Goal: Task Accomplishment & Management: Manage account settings

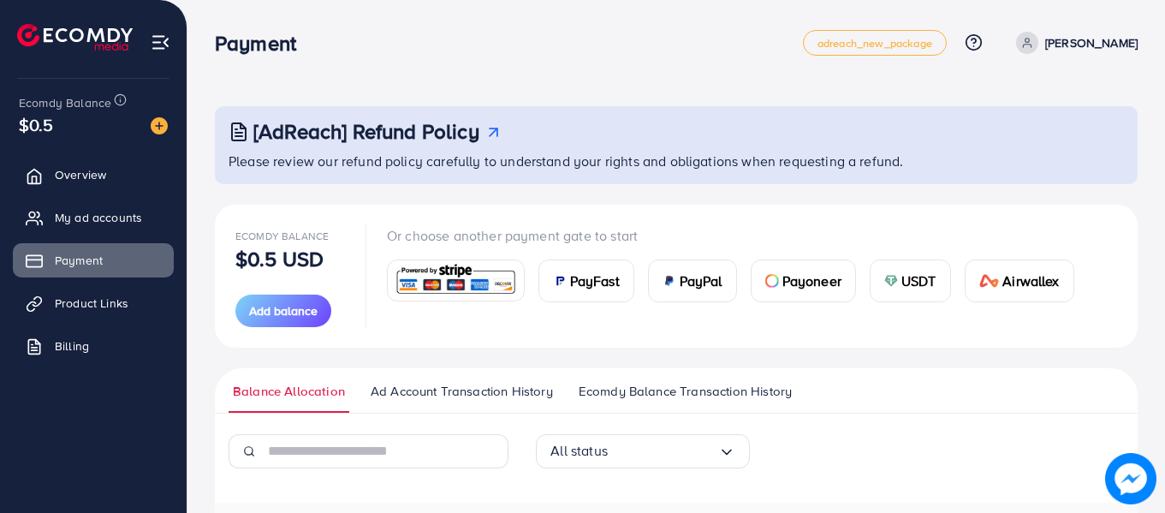
scroll to position [227, 0]
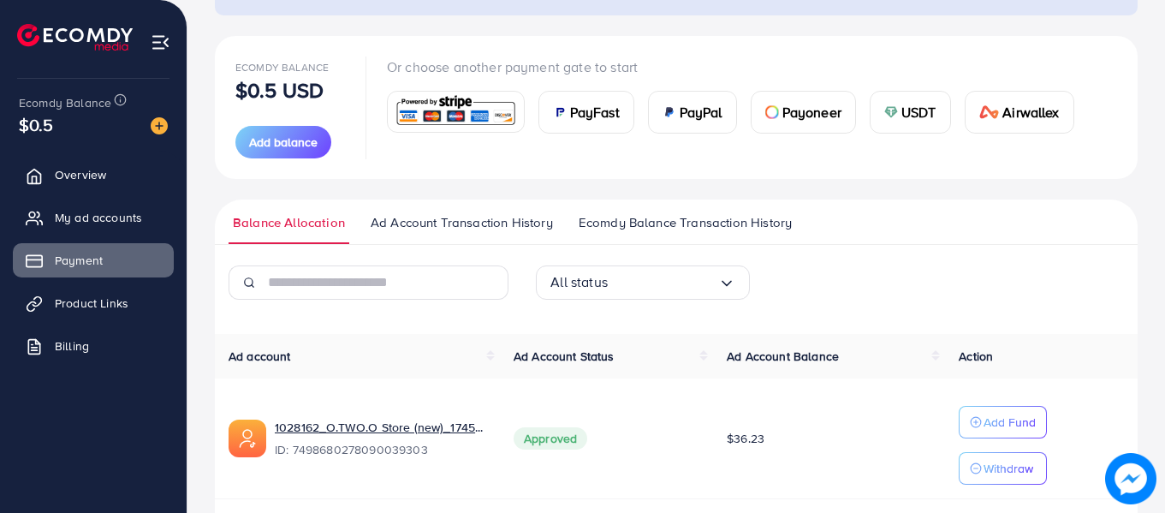
scroll to position [227, 0]
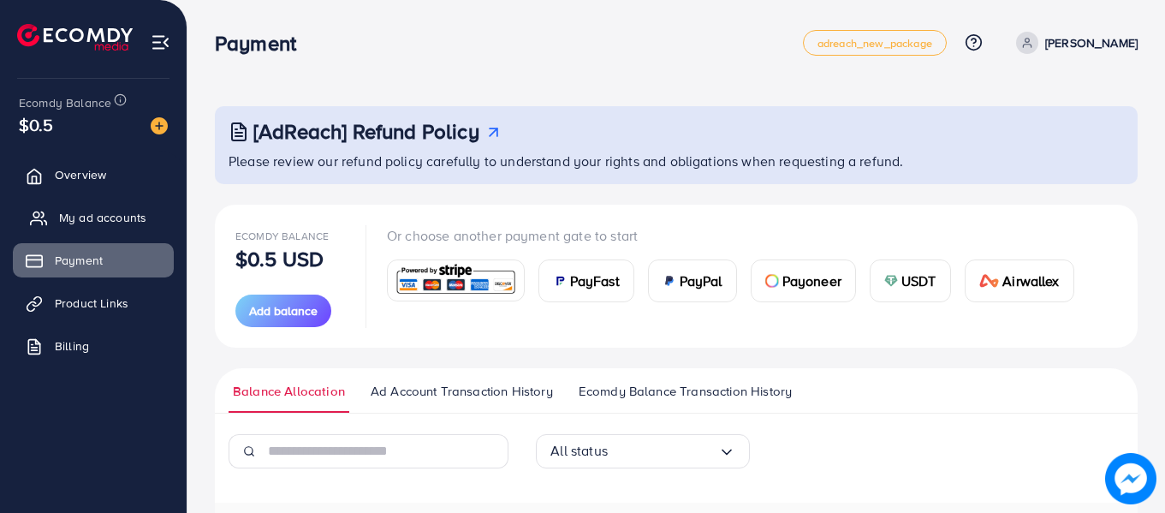
click at [94, 209] on span "My ad accounts" at bounding box center [102, 217] width 87 height 17
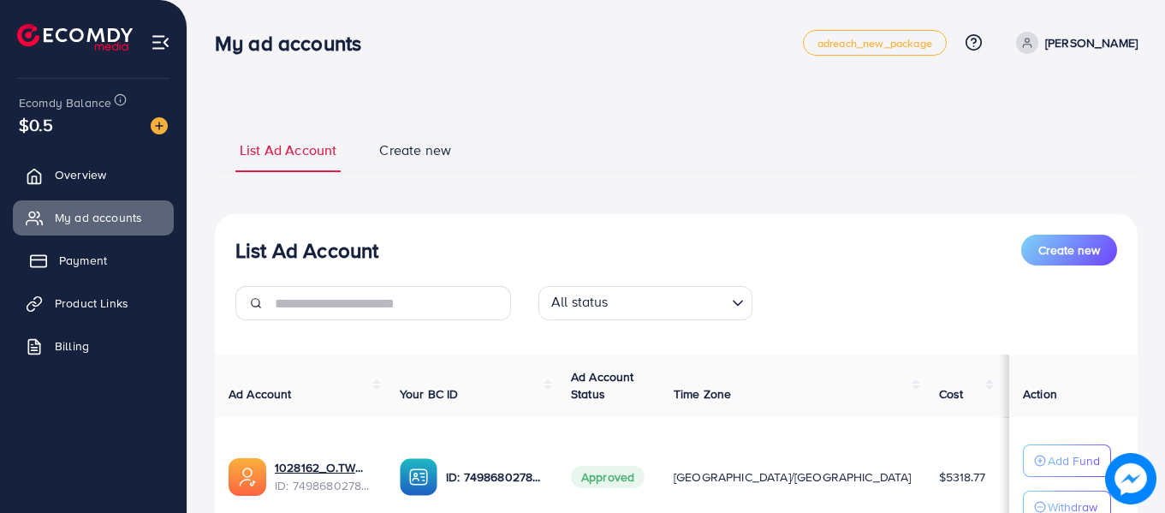
click at [75, 256] on span "Payment" at bounding box center [83, 260] width 48 height 17
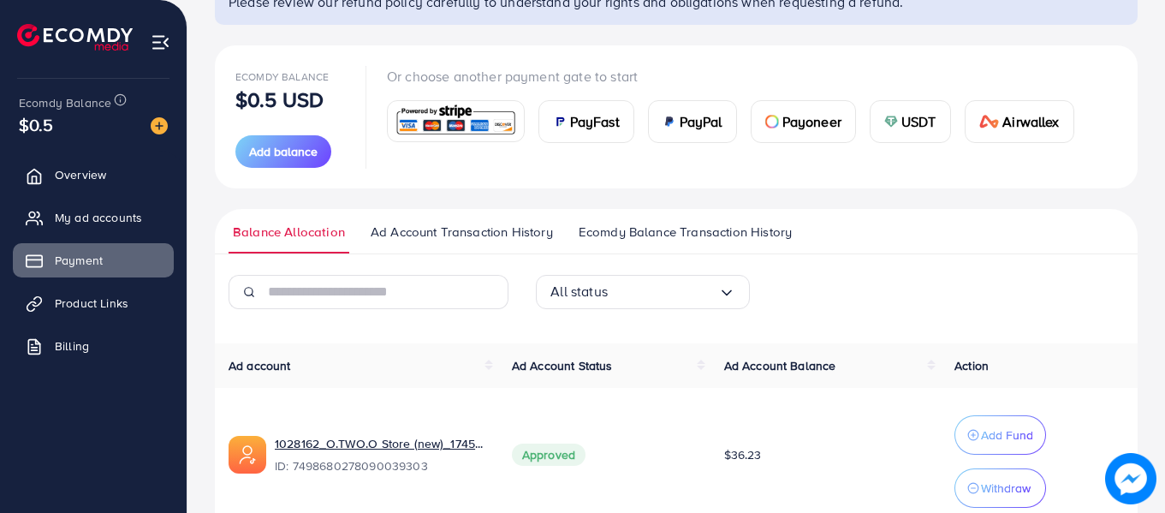
scroll to position [240, 0]
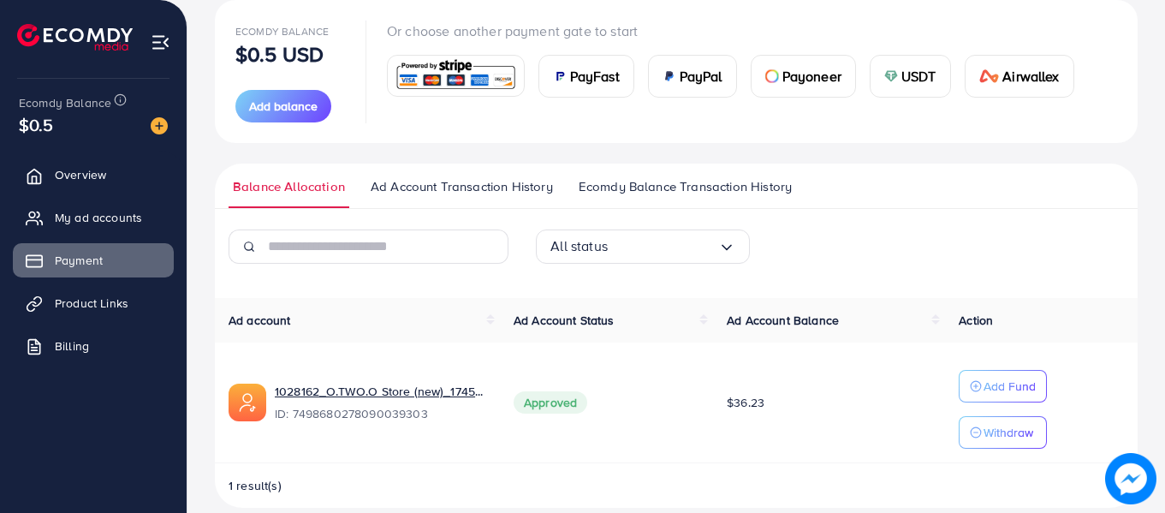
scroll to position [227, 0]
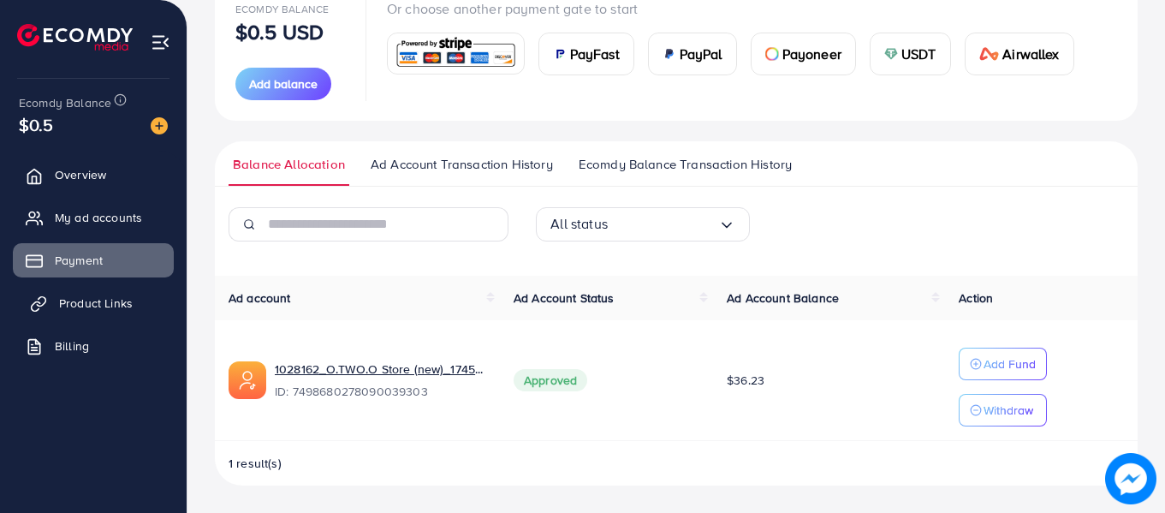
click at [86, 301] on span "Product Links" at bounding box center [96, 302] width 74 height 17
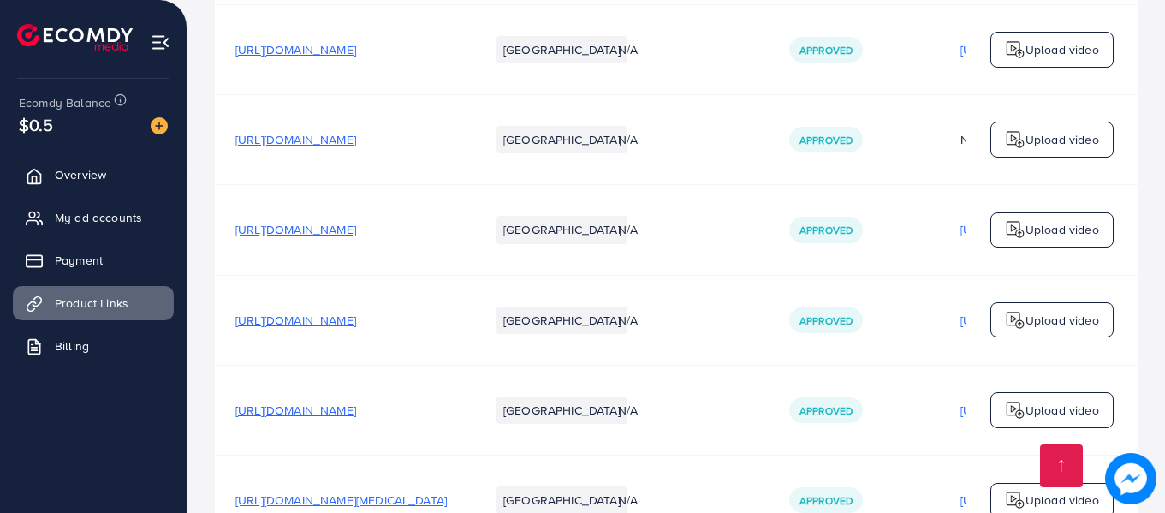
scroll to position [10521, 0]
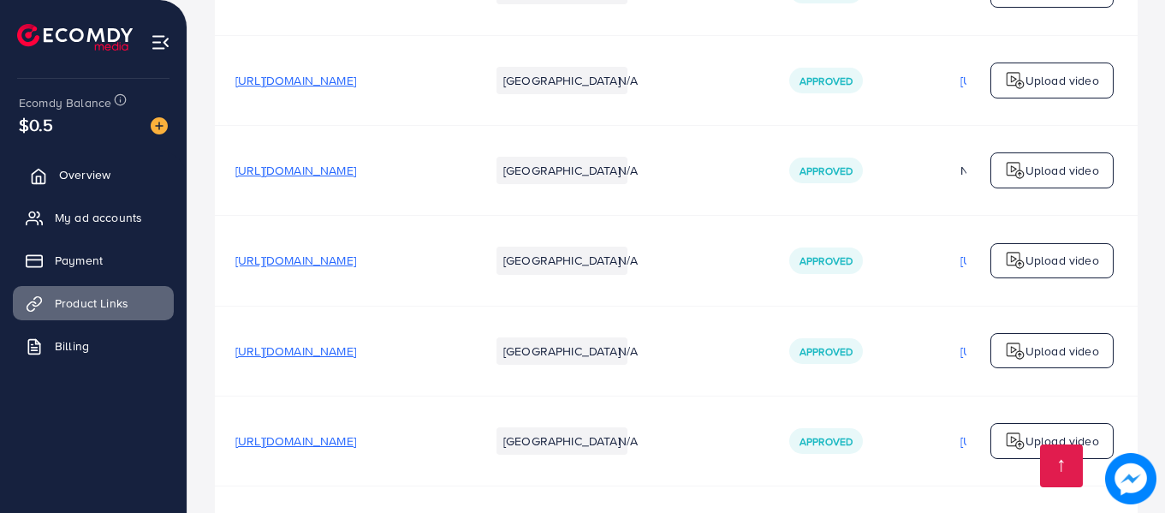
click at [57, 173] on link "Overview" at bounding box center [93, 174] width 161 height 34
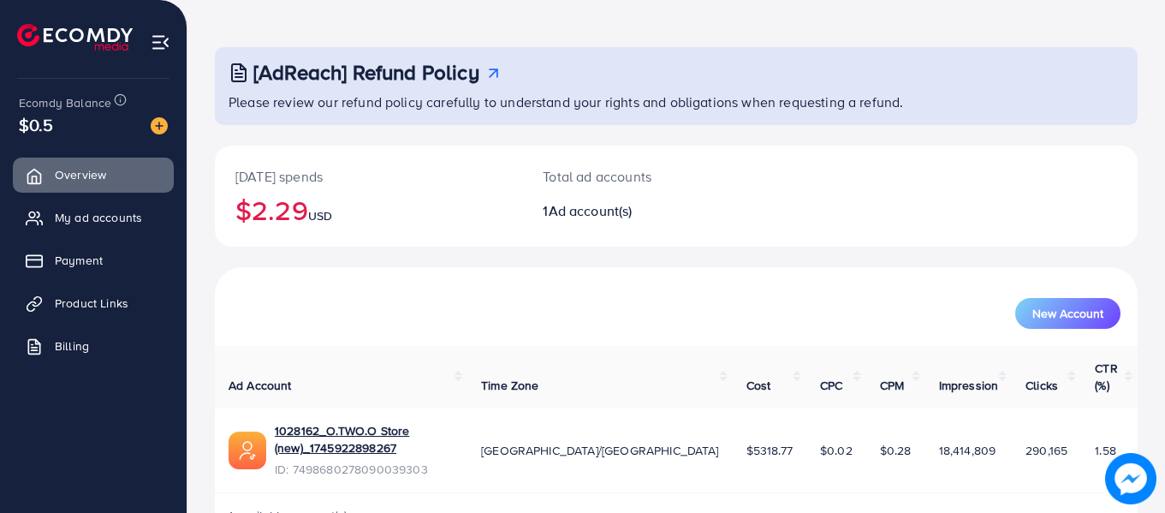
scroll to position [76, 0]
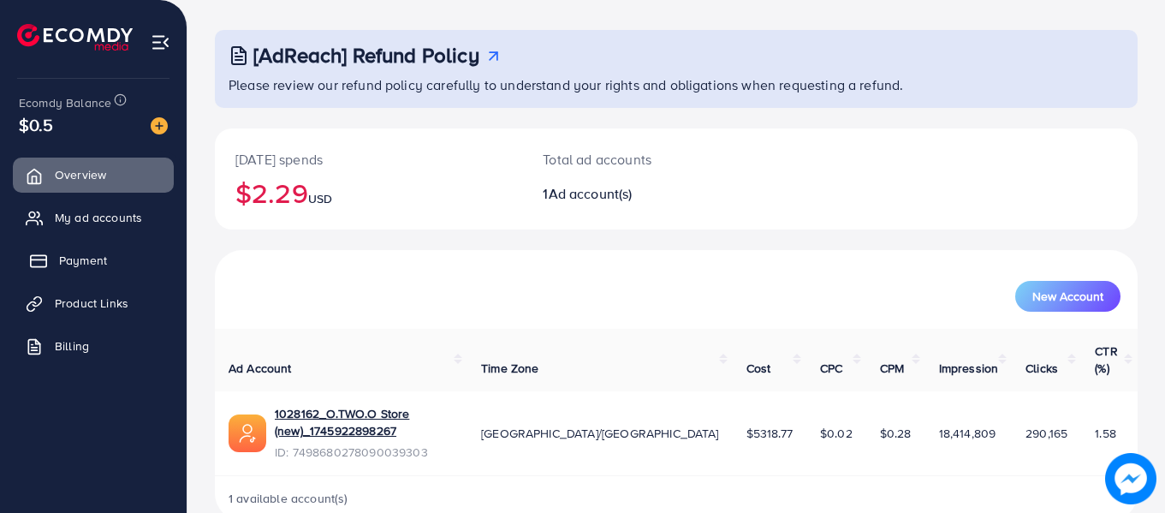
click at [71, 270] on link "Payment" at bounding box center [93, 260] width 161 height 34
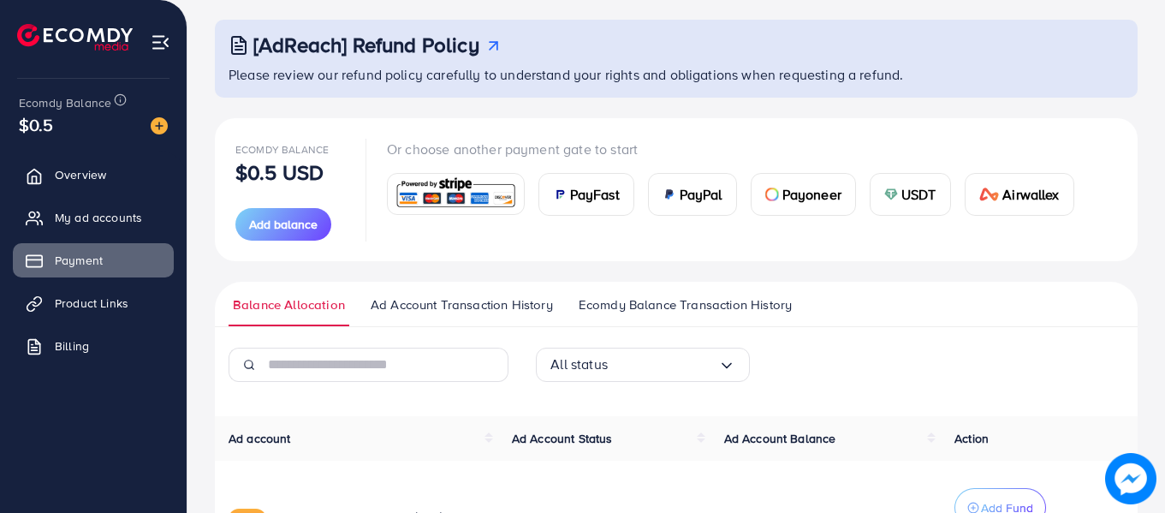
scroll to position [240, 0]
